Goal: Task Accomplishment & Management: Complete application form

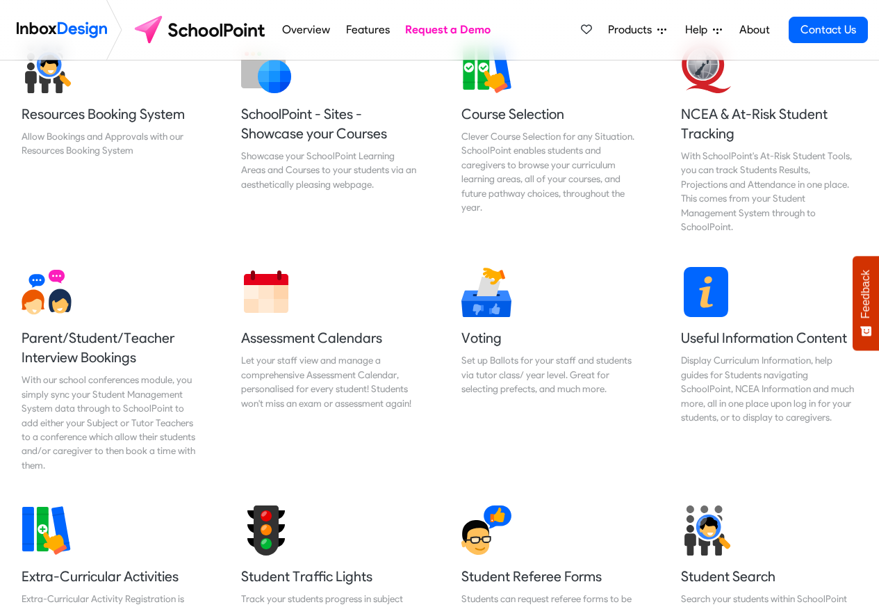
scroll to position [584, 0]
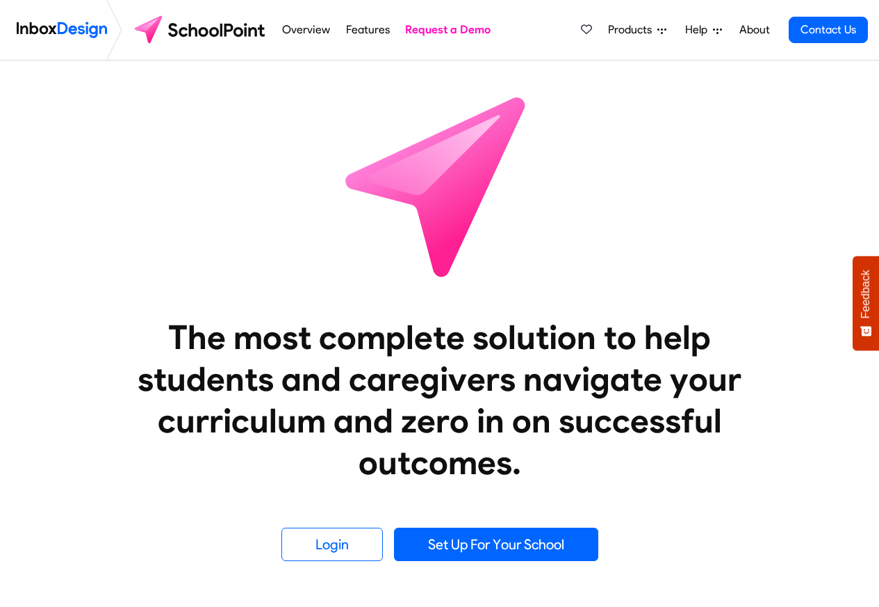
click at [425, 28] on link "Request a Demo" at bounding box center [448, 30] width 93 height 28
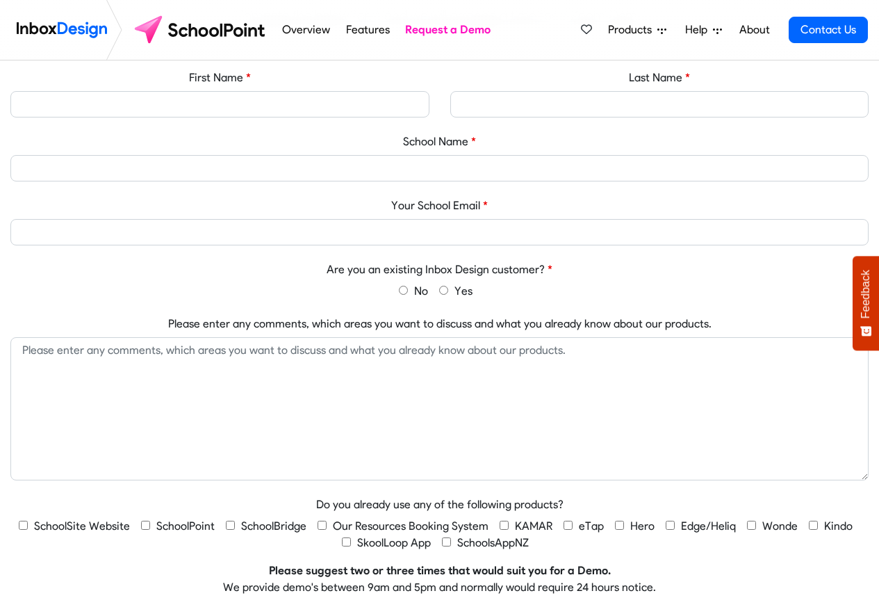
scroll to position [584, 0]
